Goal: Find specific page/section: Find specific page/section

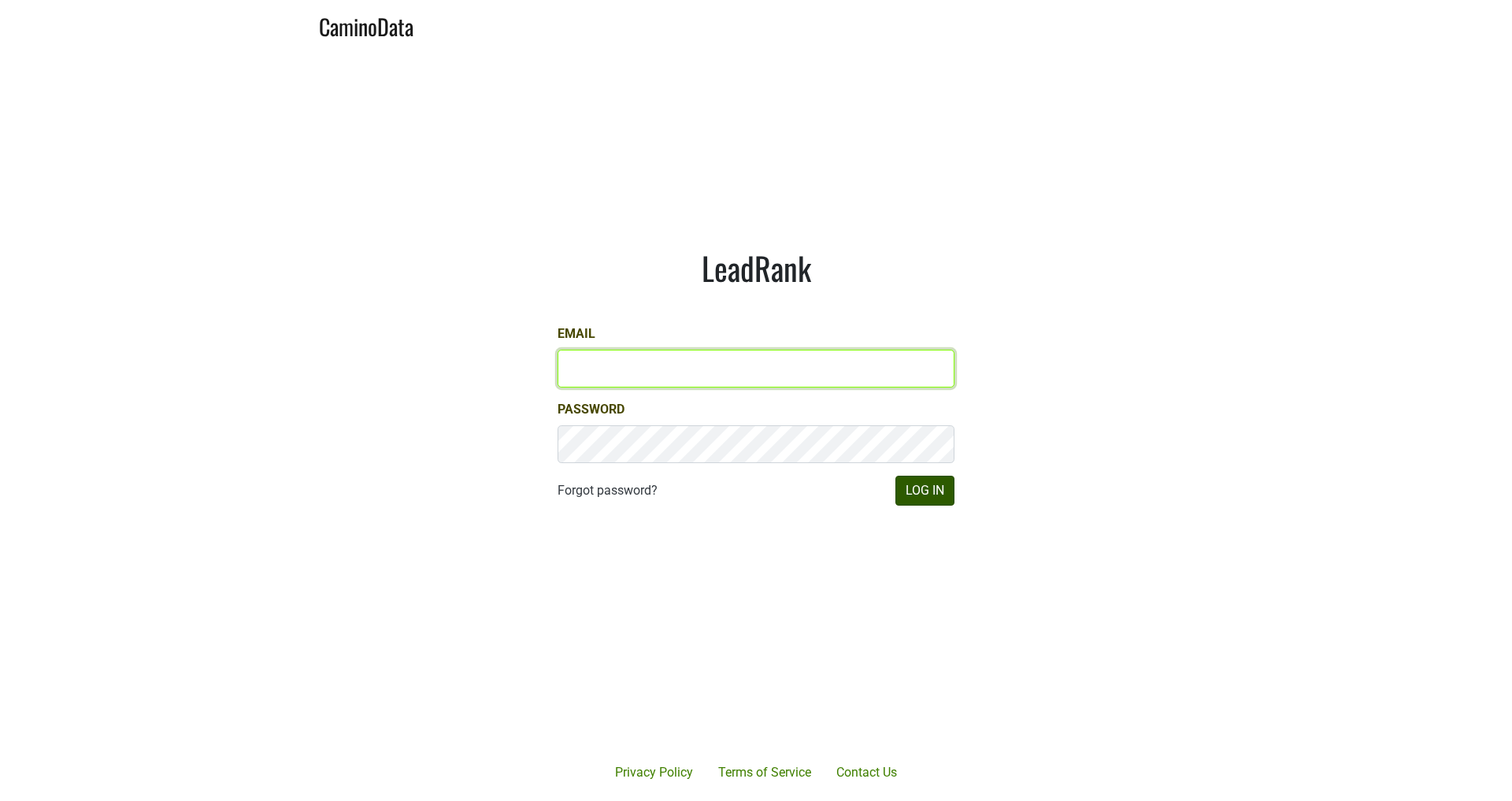
type input "michele@dumol.com"
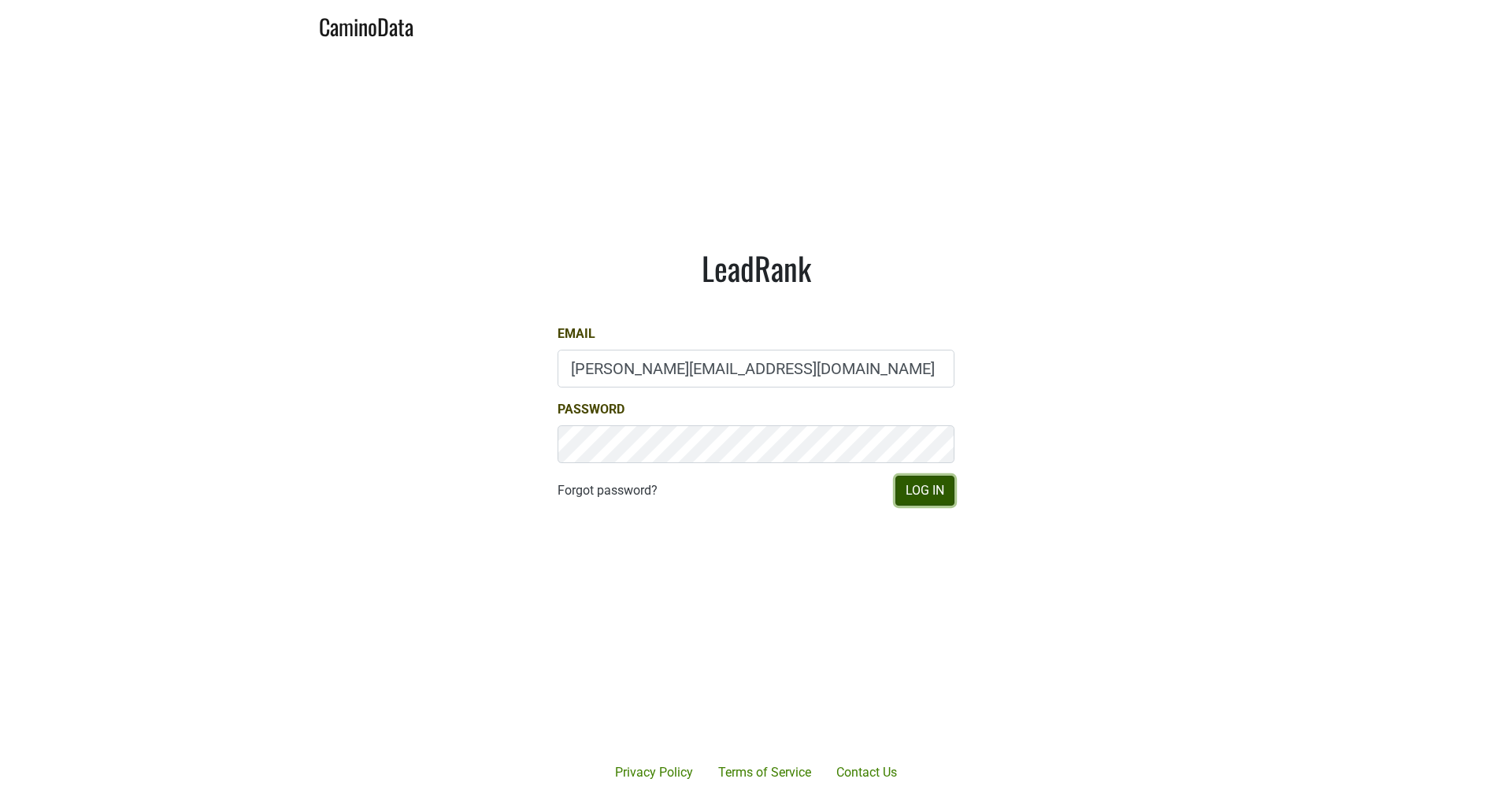
click at [923, 496] on button "Log In" at bounding box center [925, 490] width 59 height 30
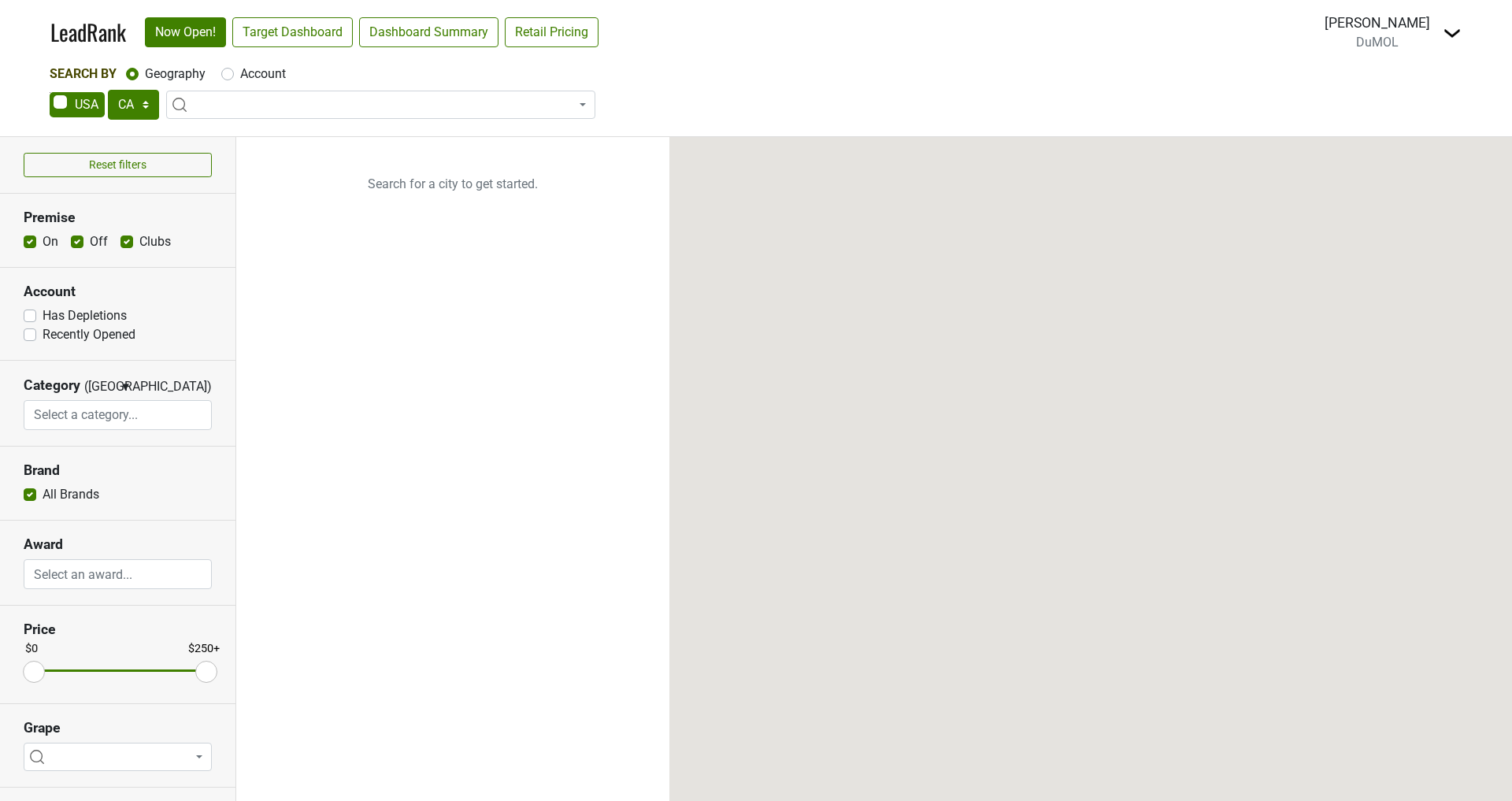
select select "CA"
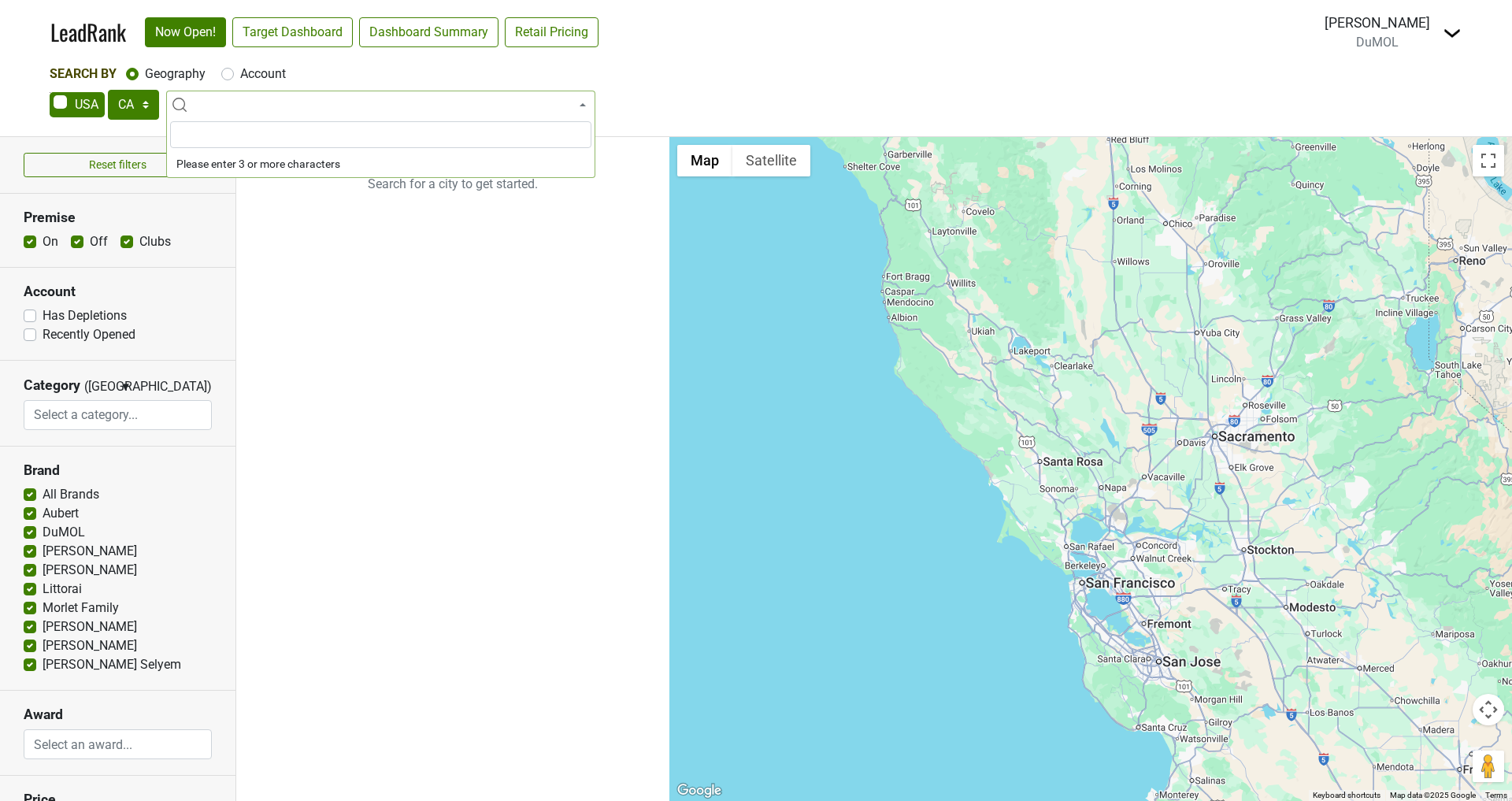
click at [361, 112] on span at bounding box center [380, 105] width 429 height 29
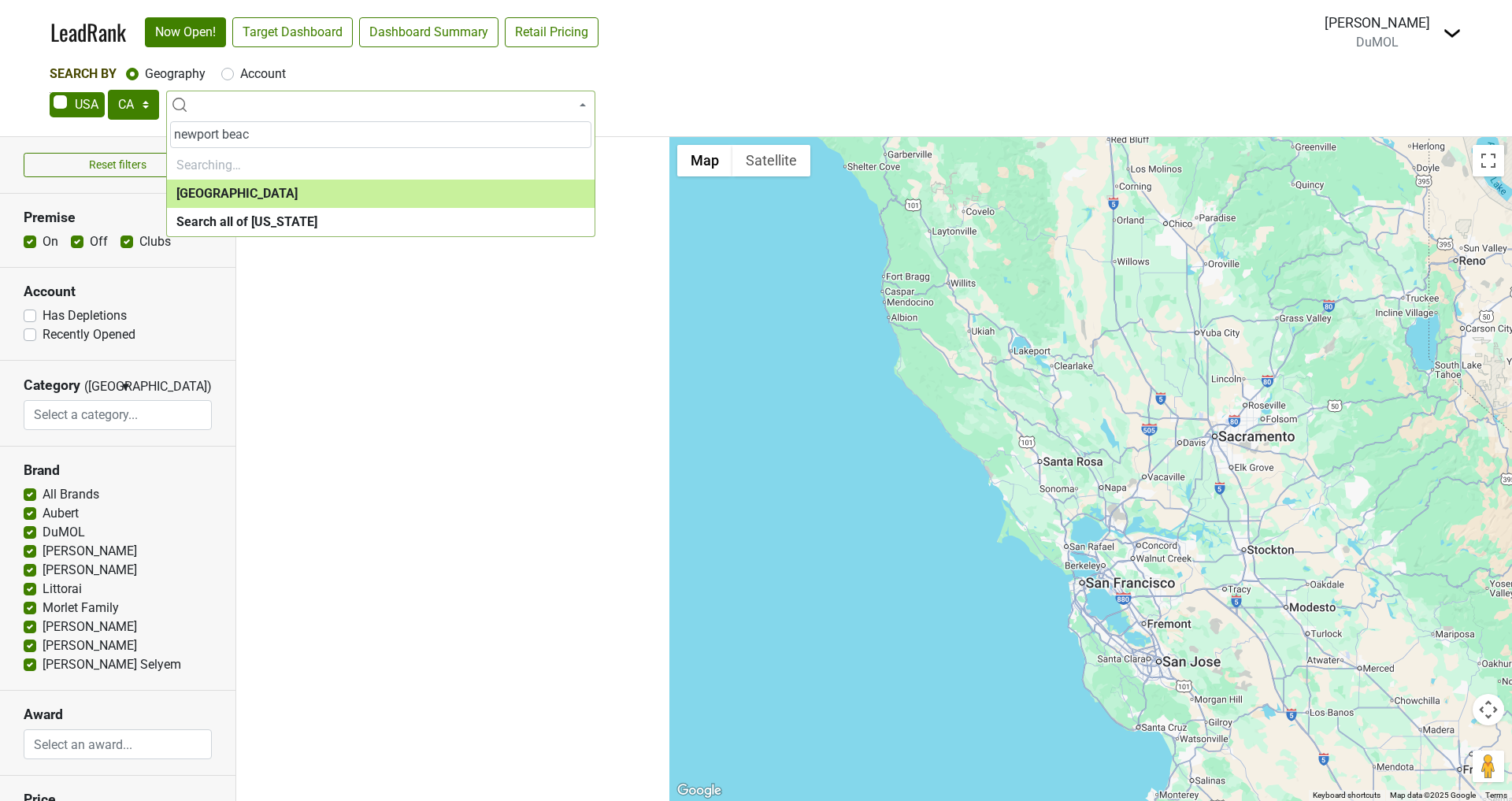
type input "newport beach"
select select "1048"
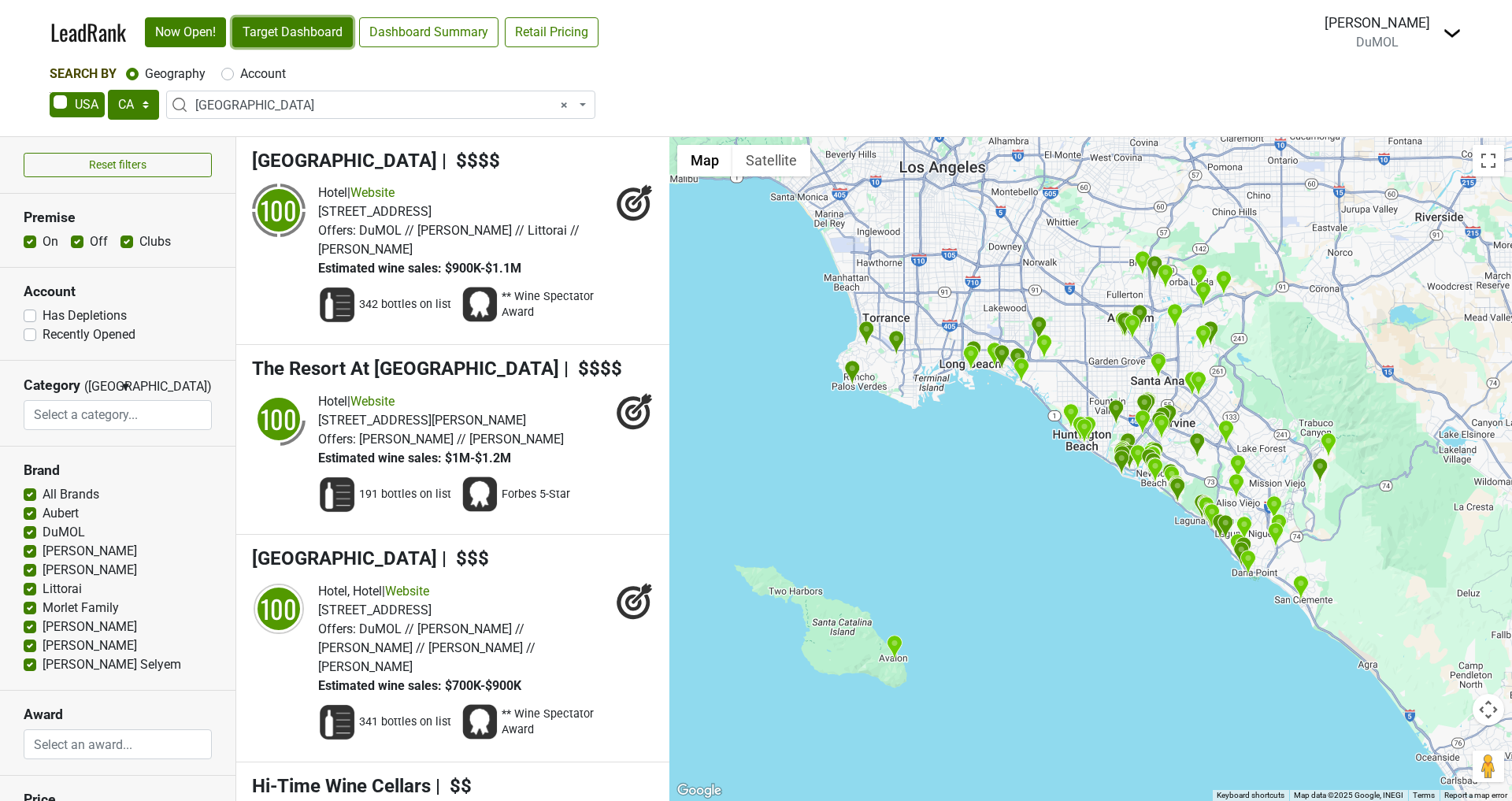
click at [317, 41] on link "Target Dashboard" at bounding box center [293, 32] width 121 height 30
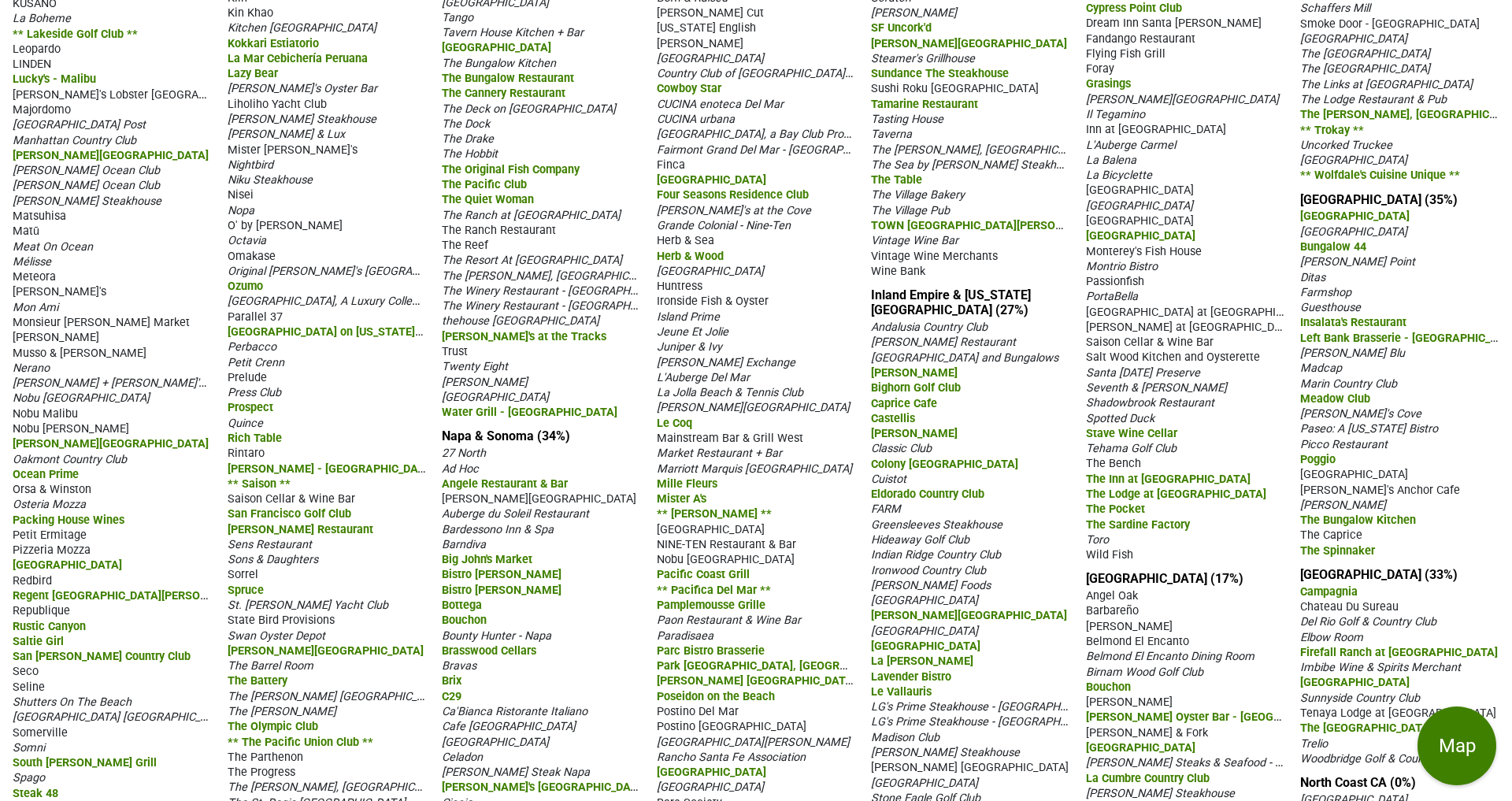
scroll to position [1278, 0]
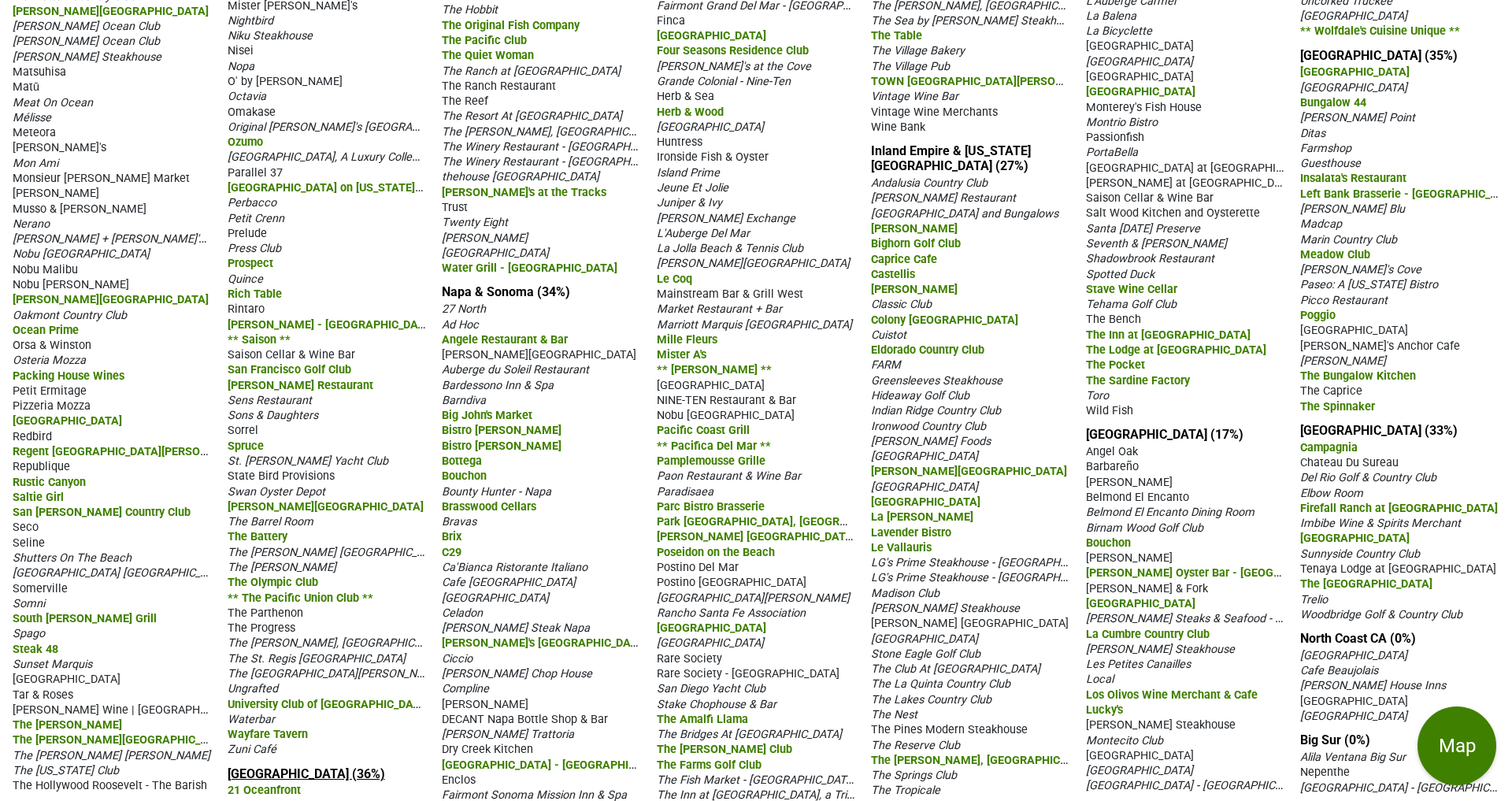
click at [311, 767] on link "[GEOGRAPHIC_DATA] (36%)" at bounding box center [307, 774] width 158 height 15
click at [307, 767] on link "[GEOGRAPHIC_DATA] (36%)" at bounding box center [307, 774] width 158 height 15
